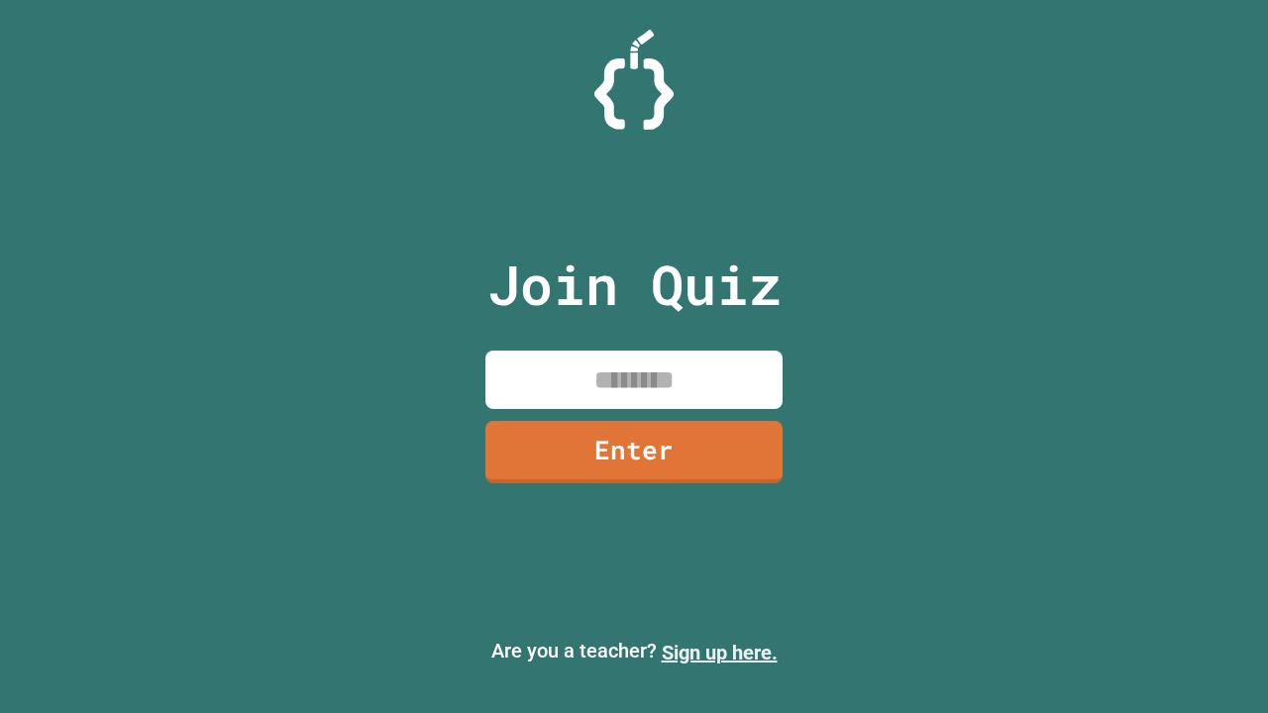
click at [719, 653] on link "Sign up here." at bounding box center [720, 653] width 116 height 24
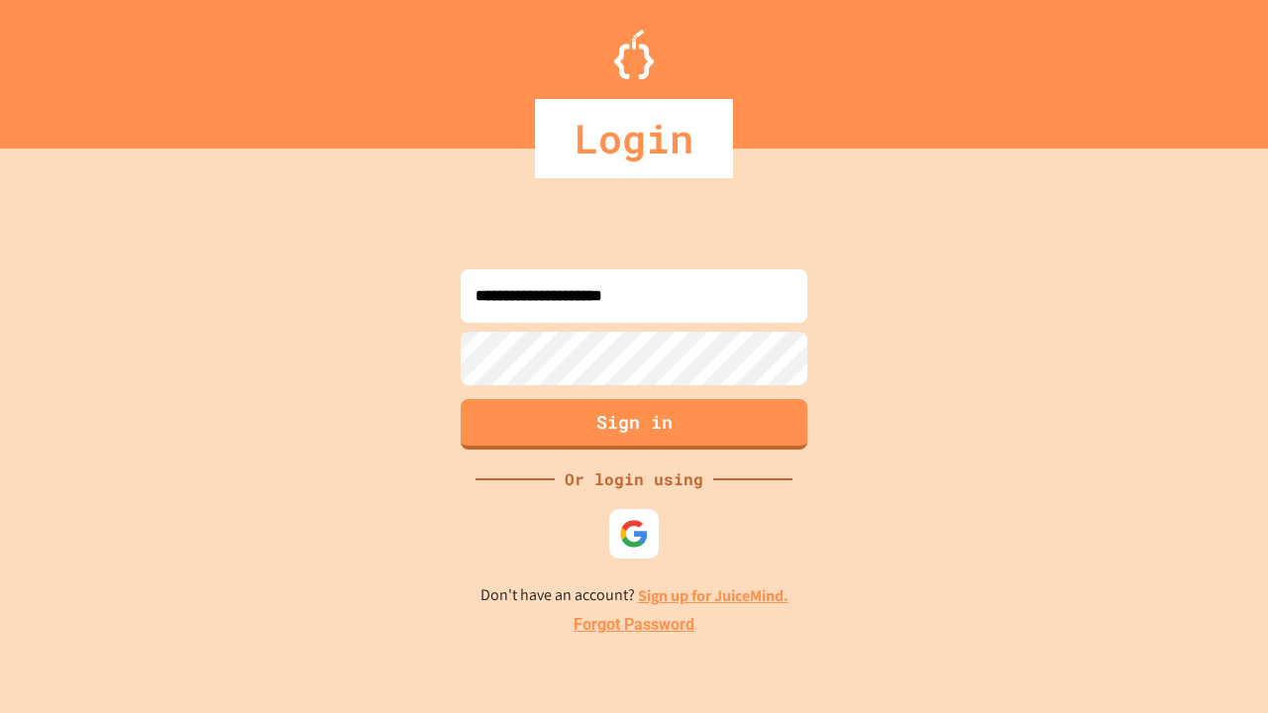
type input "**********"
